Goal: Task Accomplishment & Management: Use online tool/utility

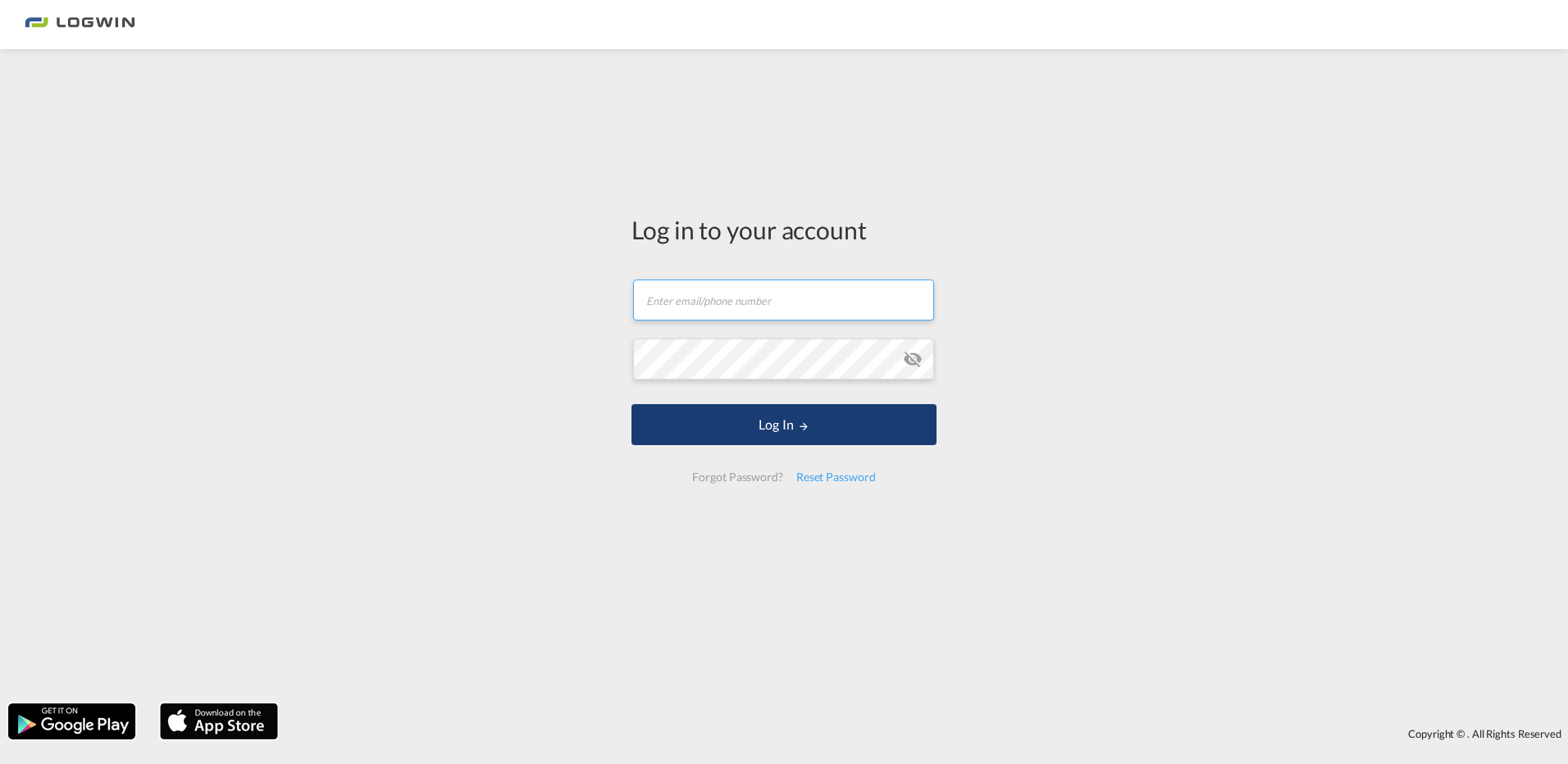
type input "[EMAIL_ADDRESS][PERSON_NAME][DOMAIN_NAME]"
click at [795, 428] on button "Log In" at bounding box center [784, 424] width 305 height 41
